Goal: Information Seeking & Learning: Understand process/instructions

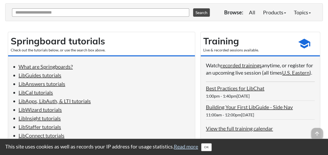
scroll to position [70, 0]
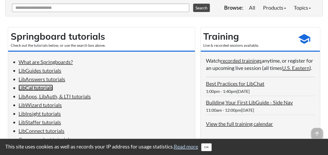
click at [38, 87] on link "LibCal tutorials" at bounding box center [36, 87] width 34 height 6
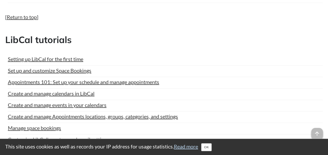
scroll to position [1136, 0]
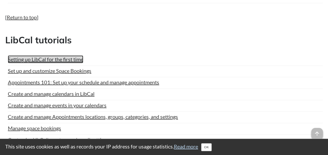
click at [65, 56] on link "Setting up LibCal for the first time" at bounding box center [45, 59] width 75 height 8
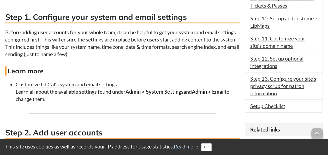
scroll to position [319, 0]
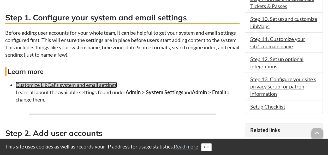
click at [92, 84] on link "Customize LibCal's system and email settings" at bounding box center [66, 85] width 101 height 6
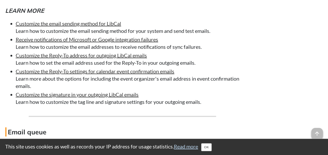
scroll to position [1933, 0]
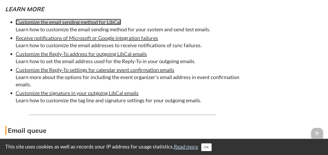
click at [79, 25] on link "Customize the email sending method for LibCal" at bounding box center [68, 22] width 105 height 6
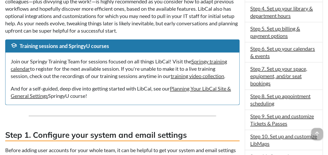
scroll to position [202, 0]
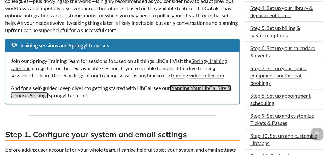
click at [42, 94] on link "Planning Your LibCal Site & General Settings" at bounding box center [121, 92] width 220 height 14
